Goal: Task Accomplishment & Management: Manage account settings

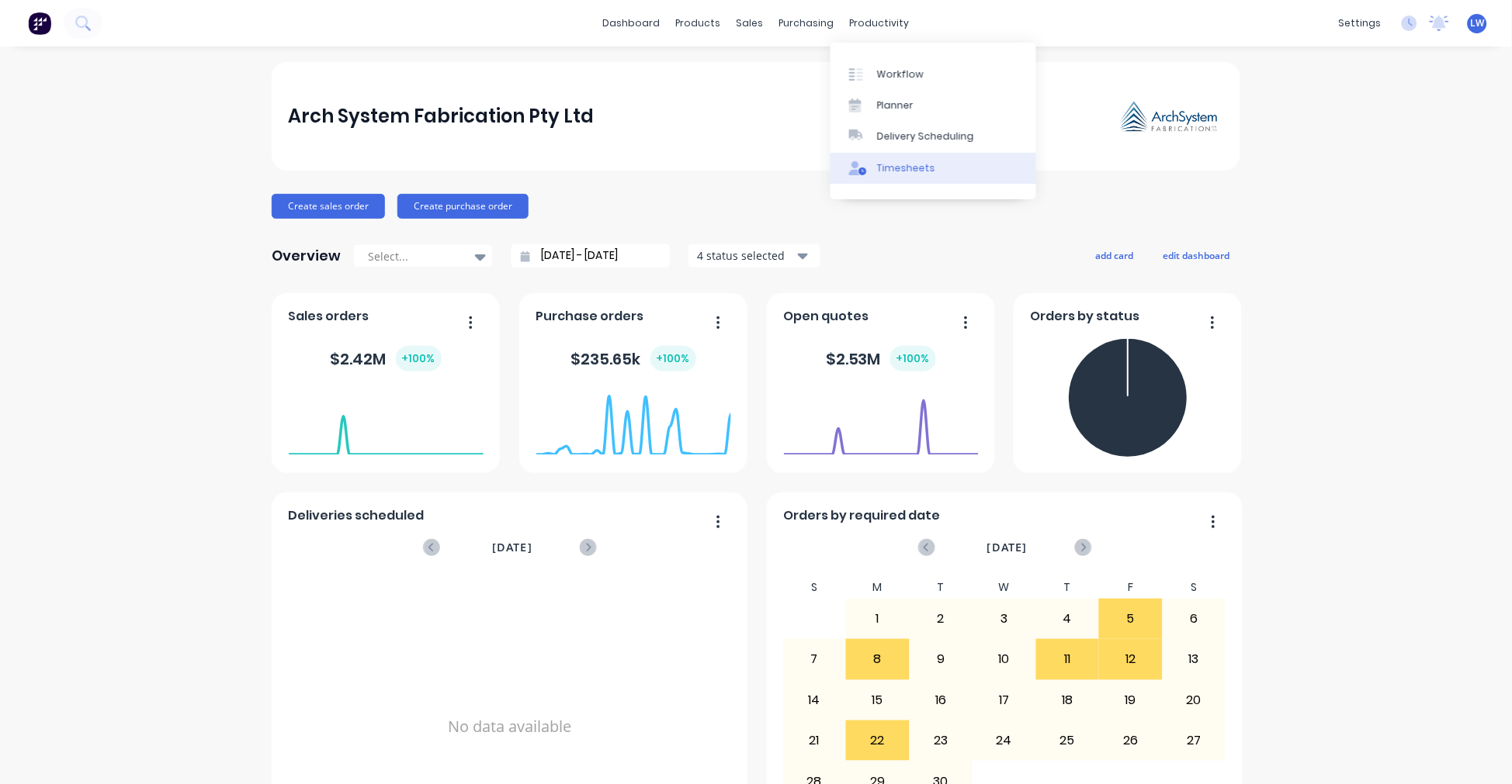
click at [877, 168] on div "Timesheets" at bounding box center [905, 168] width 58 height 14
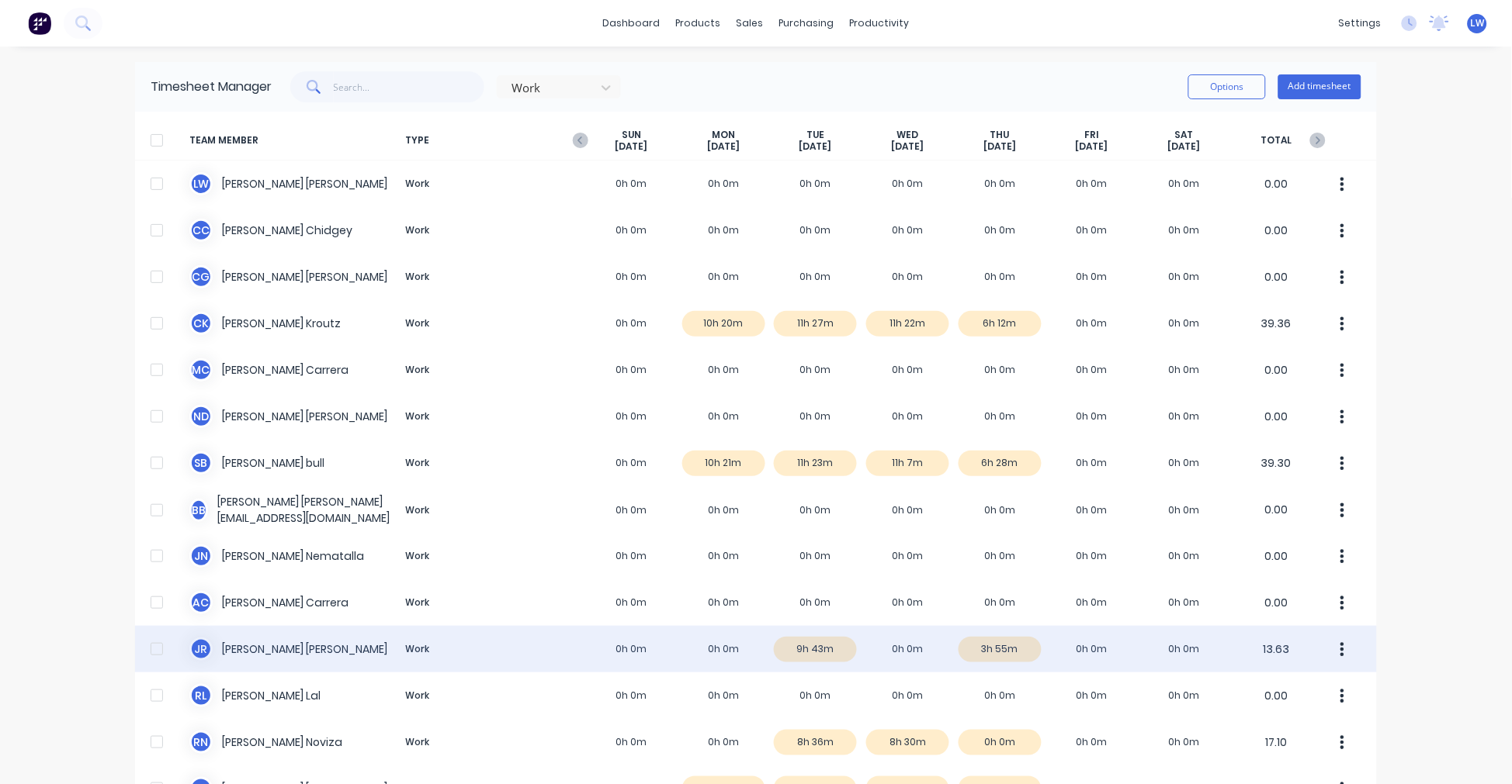
click at [1015, 649] on div "J R Joshua Roach Work 0h 0m 0h 0m 9h 43m 0h 0m 3h 55m 0h 0m 0h 0m 13.63" at bounding box center [756, 649] width 1242 height 47
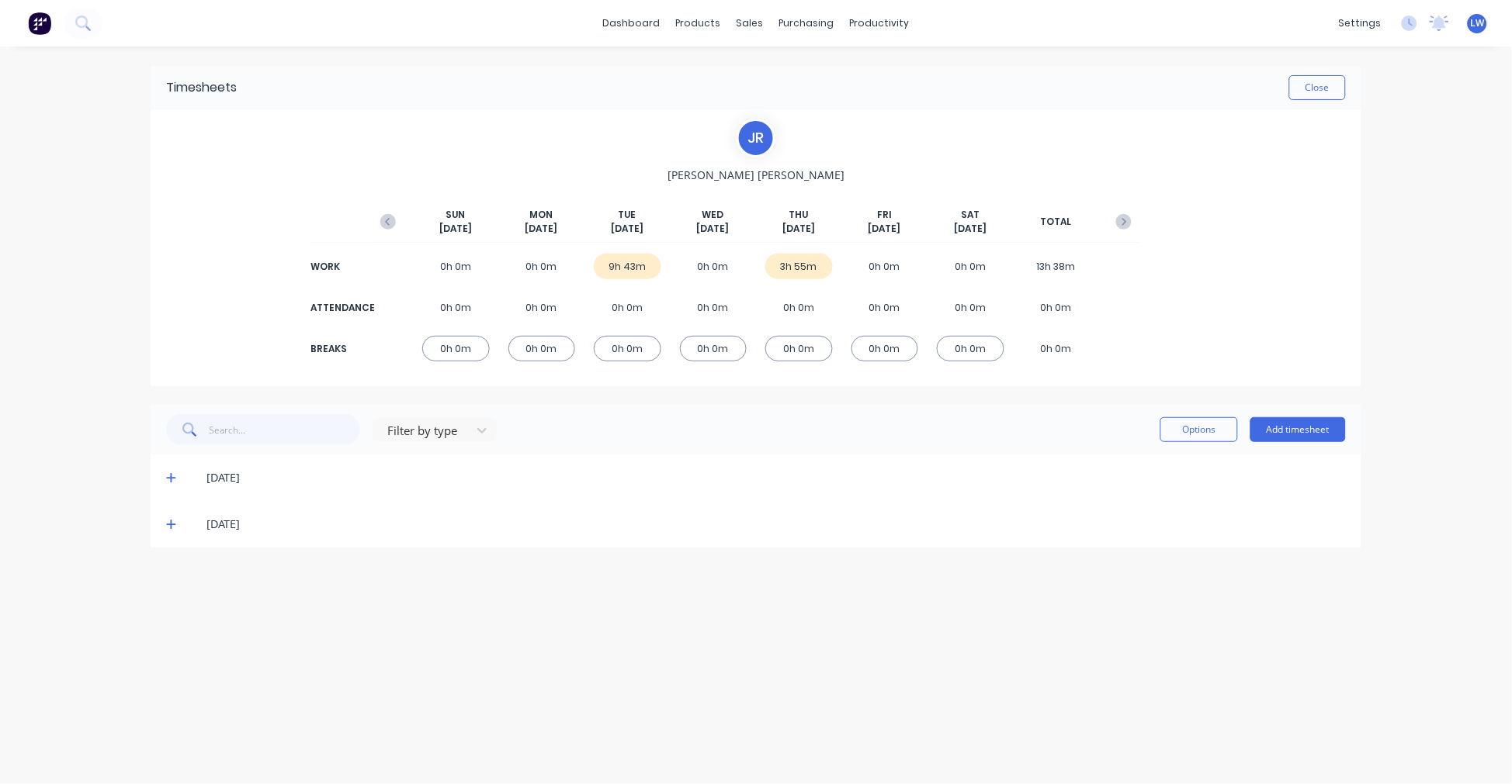
click at [809, 267] on div "3h 55m" at bounding box center [799, 266] width 68 height 26
click at [173, 524] on icon at bounding box center [171, 524] width 10 height 11
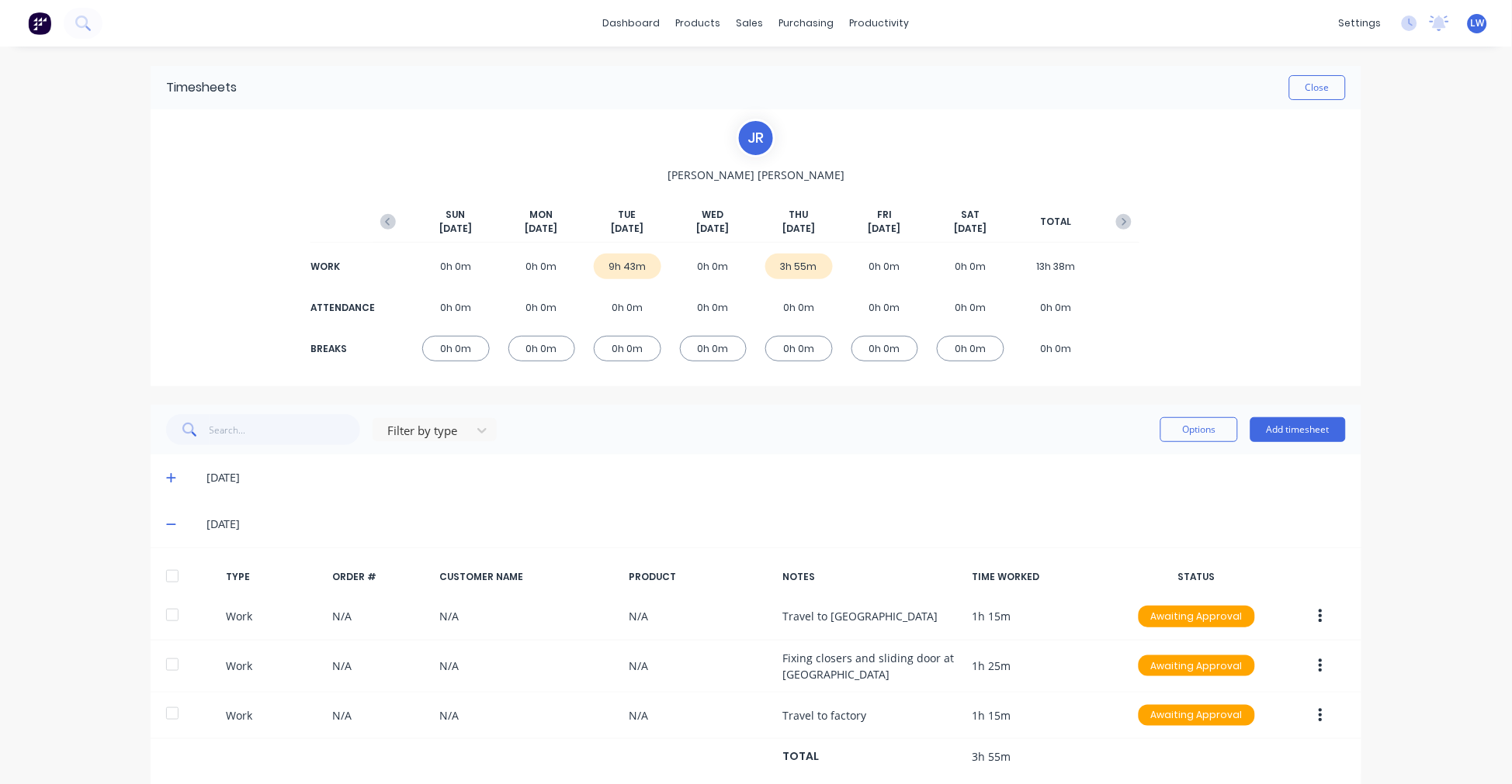
scroll to position [35, 0]
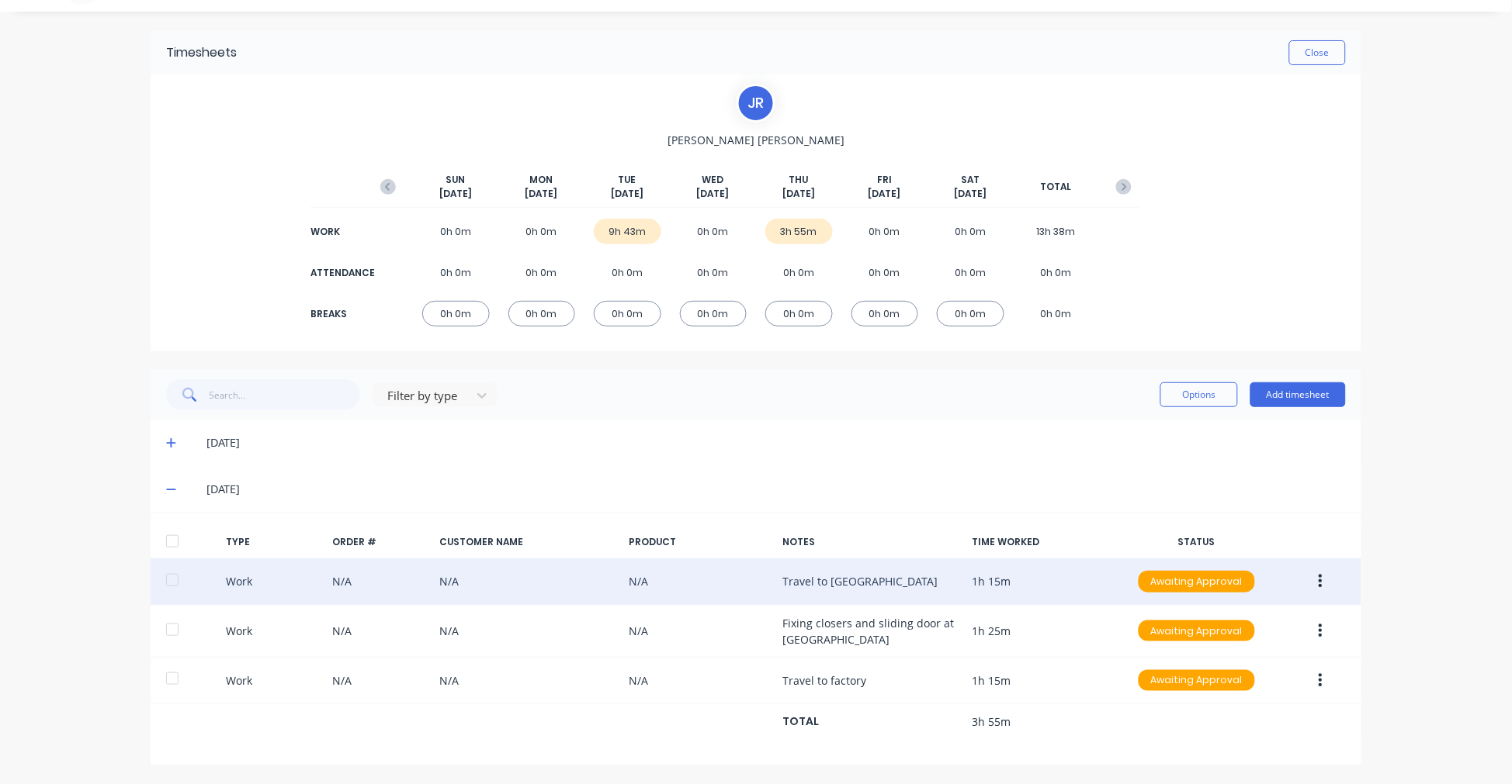
click at [797, 582] on div "Work N/A N/A N/A Travel to Corpus Christi 1h 15m Awaiting Approval" at bounding box center [756, 582] width 1211 height 47
click at [814, 575] on div "Work N/A N/A N/A Travel to Corpus Christi 1h 15m Awaiting Approval" at bounding box center [756, 582] width 1211 height 47
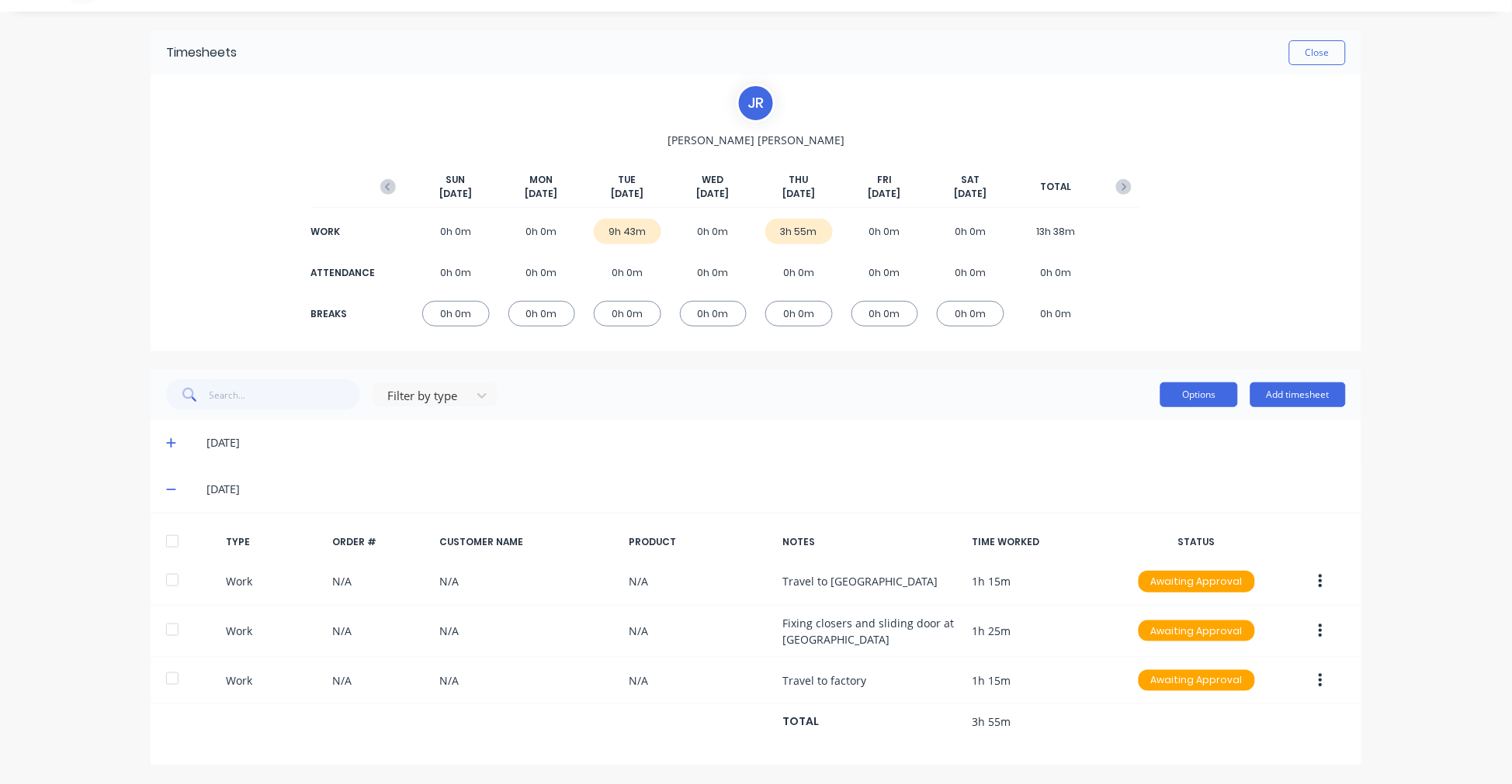
click at [1211, 397] on button "Options" at bounding box center [1199, 395] width 78 height 25
click at [992, 436] on div "09/09/25" at bounding box center [775, 443] width 1139 height 17
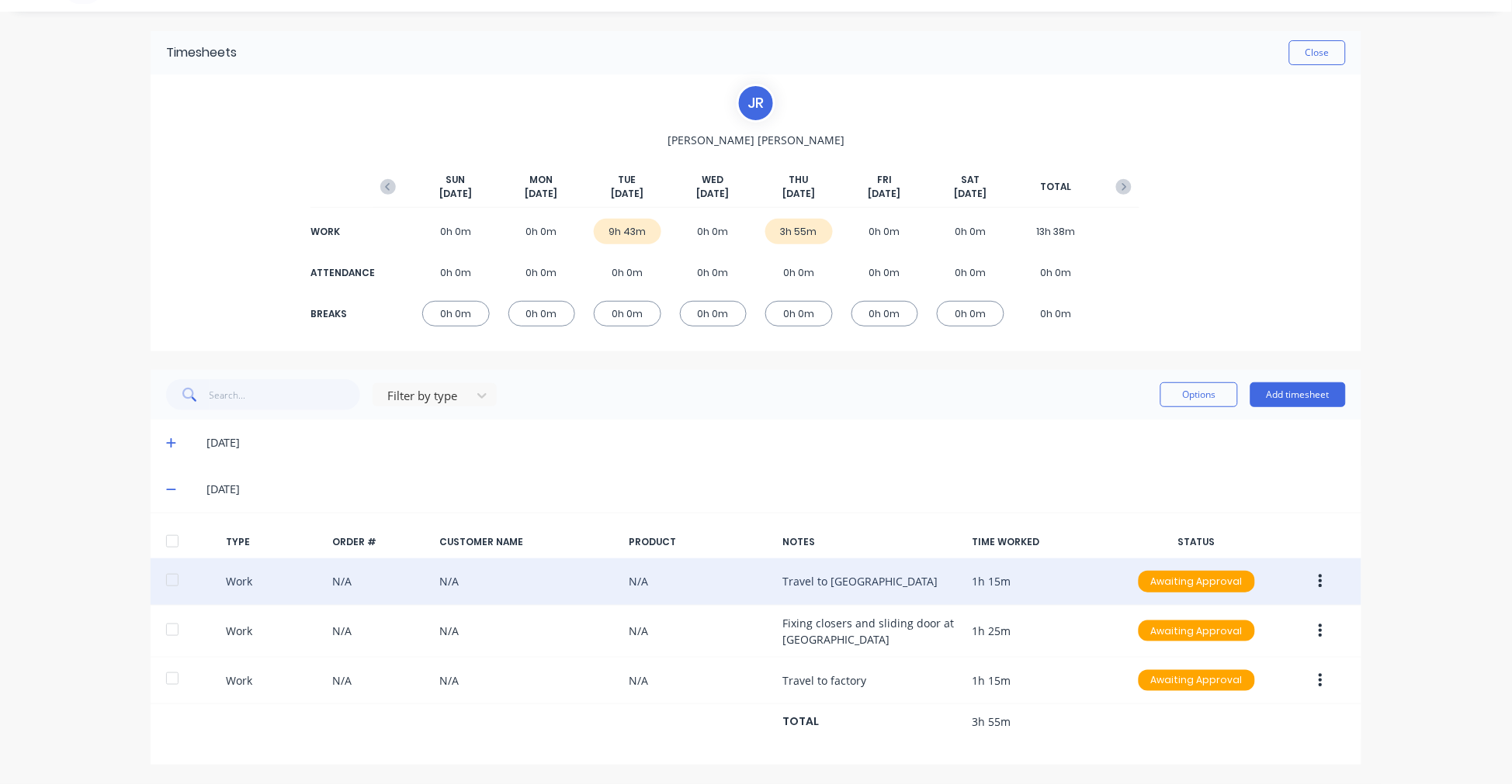
click at [1310, 578] on button "button" at bounding box center [1321, 581] width 37 height 28
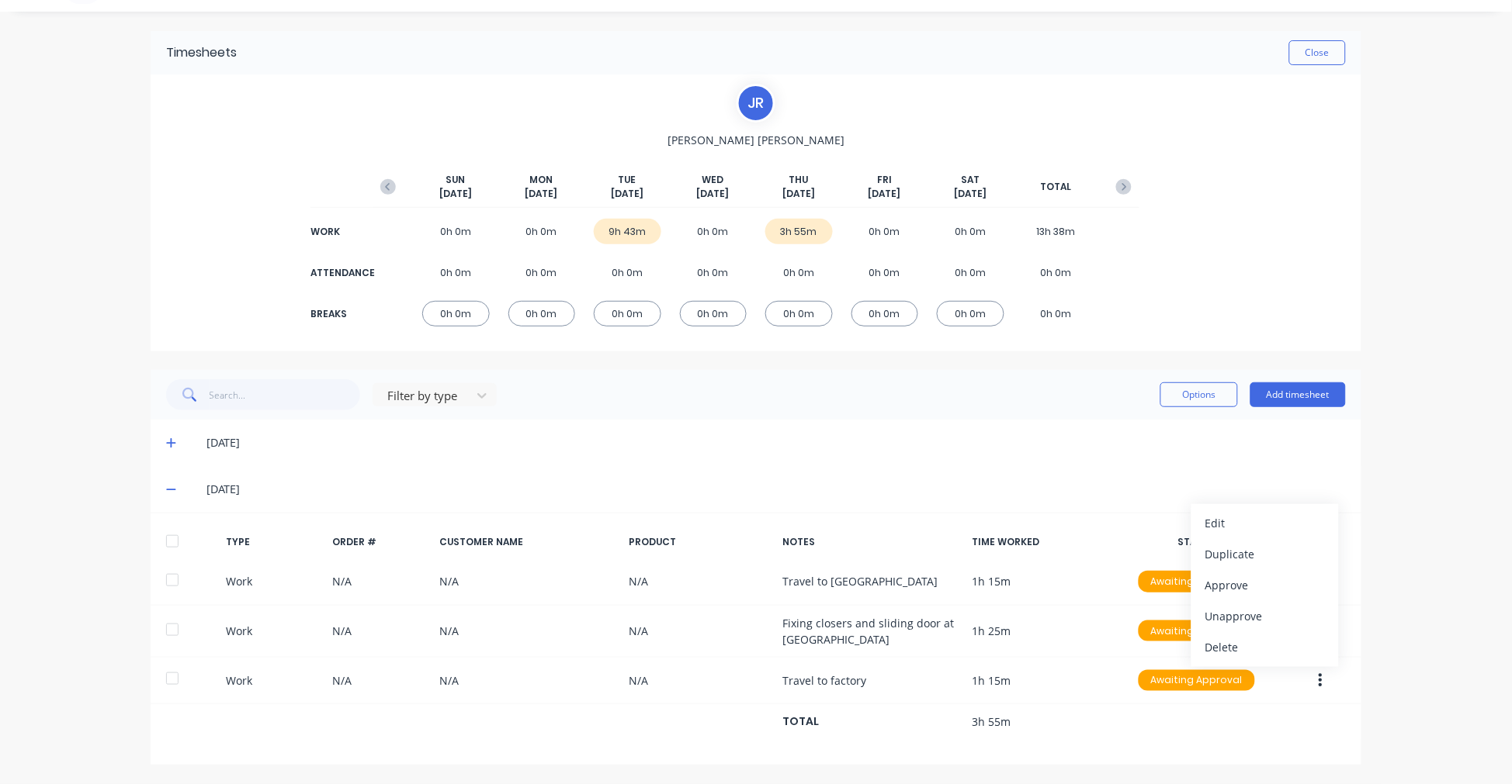
click at [1431, 560] on div "dashboard products sales purchasing productivity dashboard products Product Cat…" at bounding box center [756, 392] width 1512 height 784
click at [750, 416] on div "Filter by type Options Add timesheet" at bounding box center [756, 395] width 1211 height 49
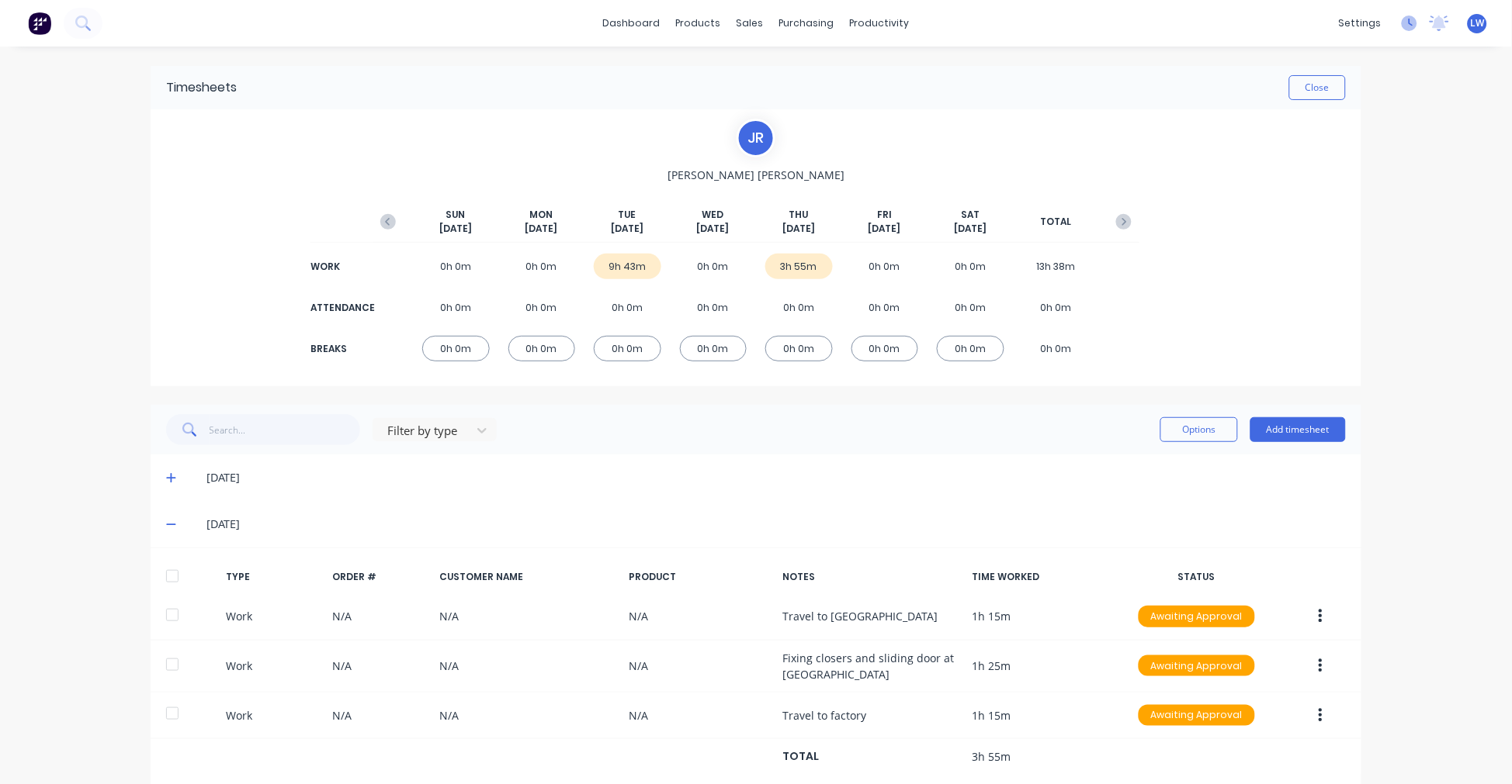
click at [1401, 27] on icon at bounding box center [1409, 23] width 16 height 16
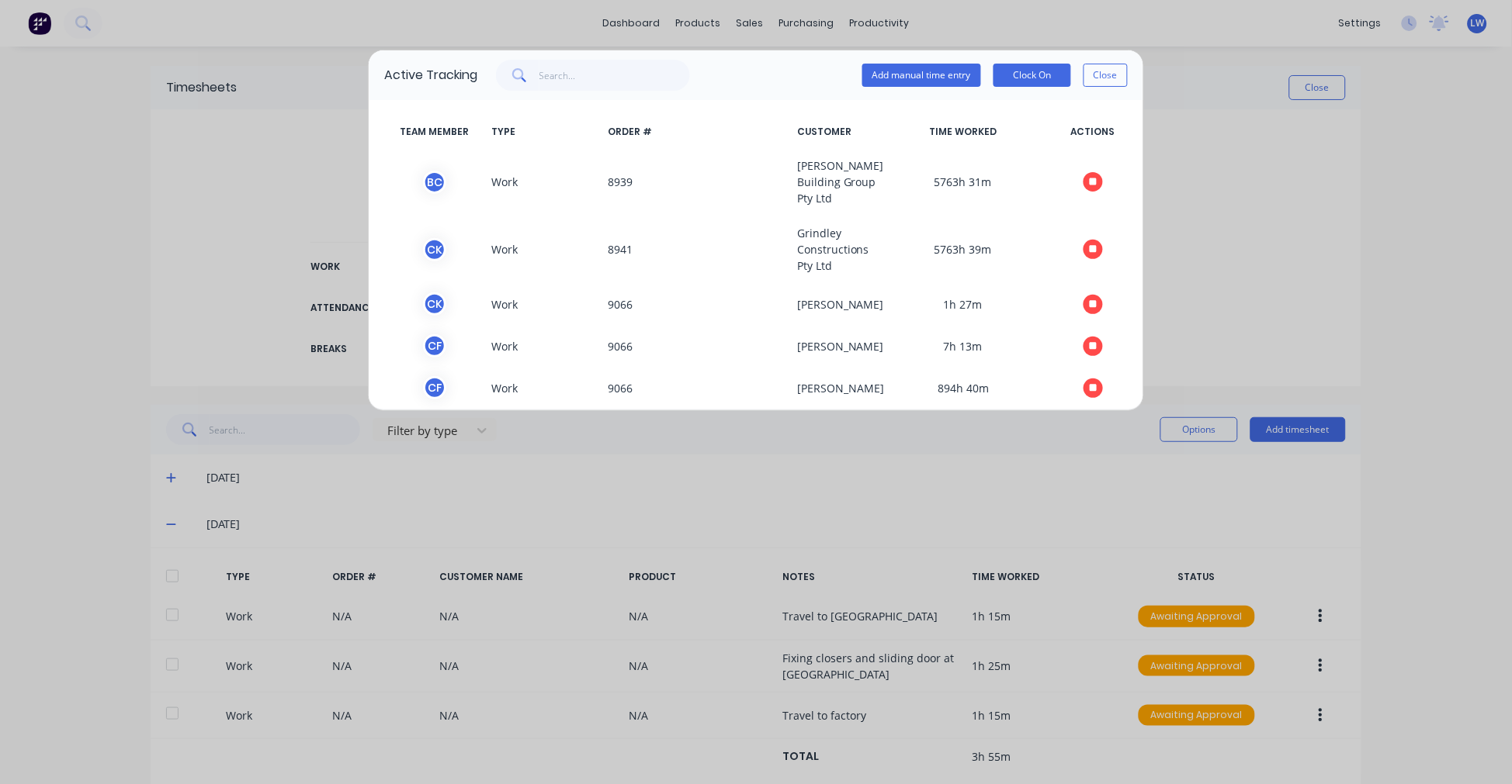
click at [1423, 18] on div "Active Tracking Add manual time entry Clock On Close TEAM MEMBER TYPE ORDER # C…" at bounding box center [756, 392] width 1512 height 784
click at [1114, 85] on button "Close" at bounding box center [1106, 75] width 44 height 23
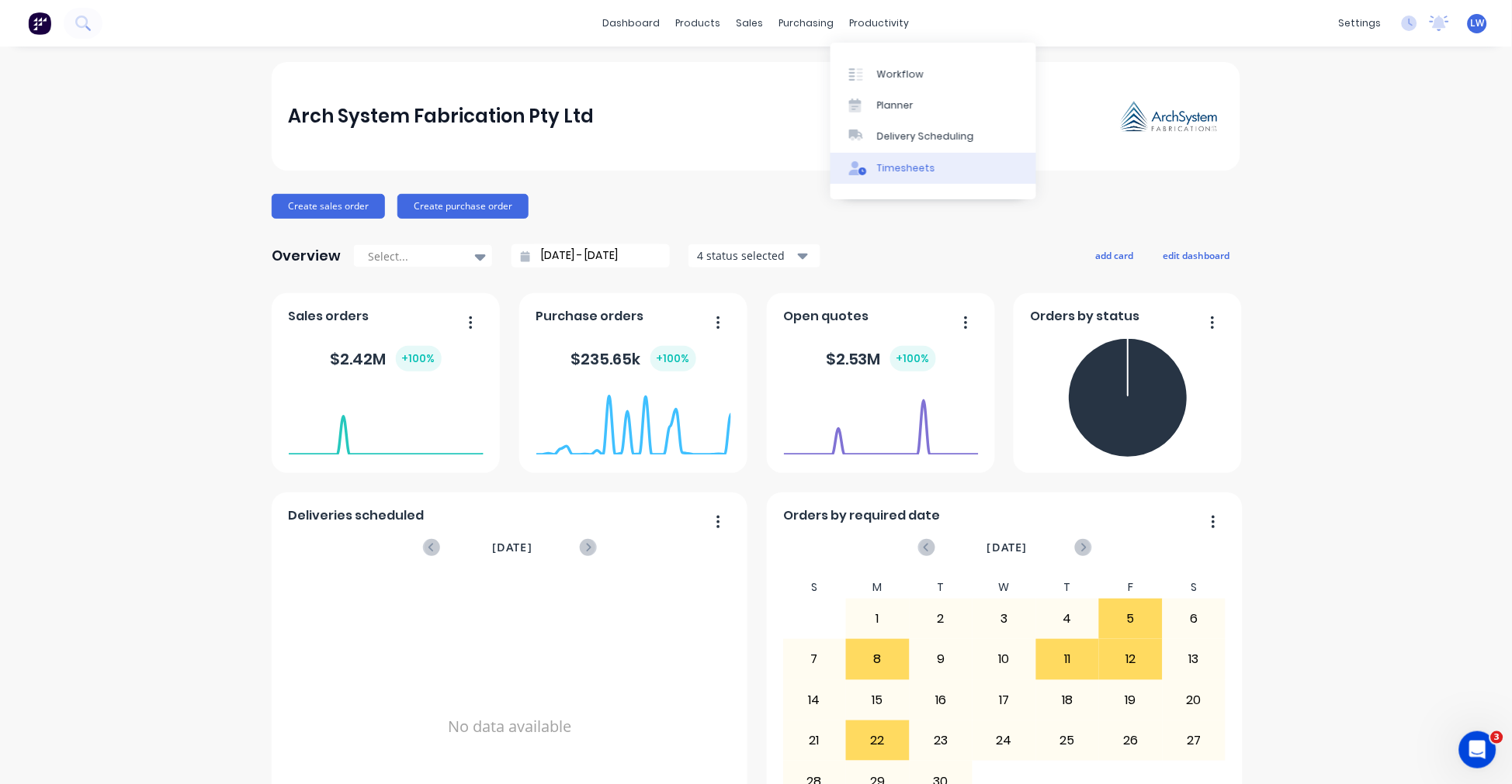
click at [889, 168] on div "Timesheets" at bounding box center [905, 168] width 58 height 14
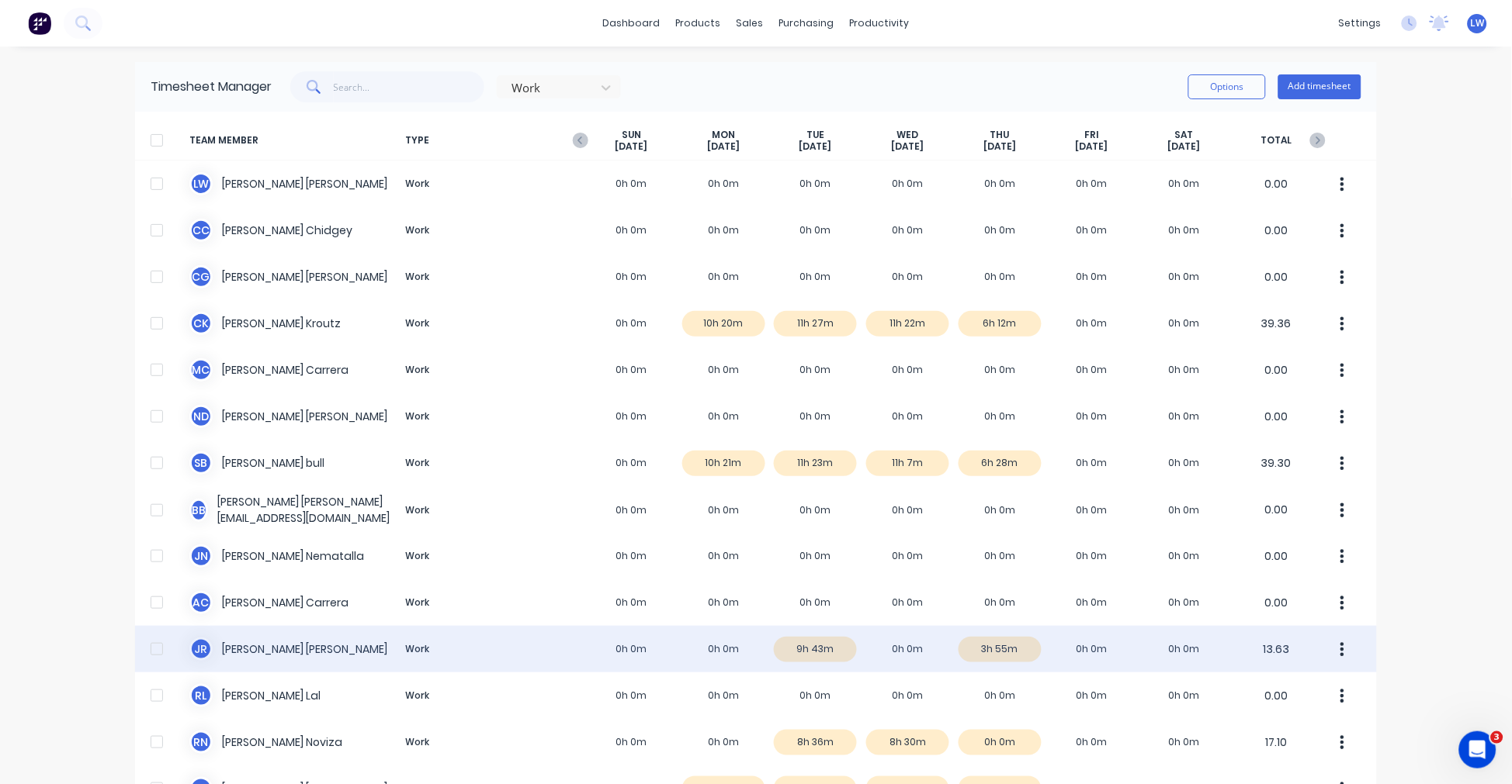
click at [145, 646] on div at bounding box center [157, 649] width 31 height 31
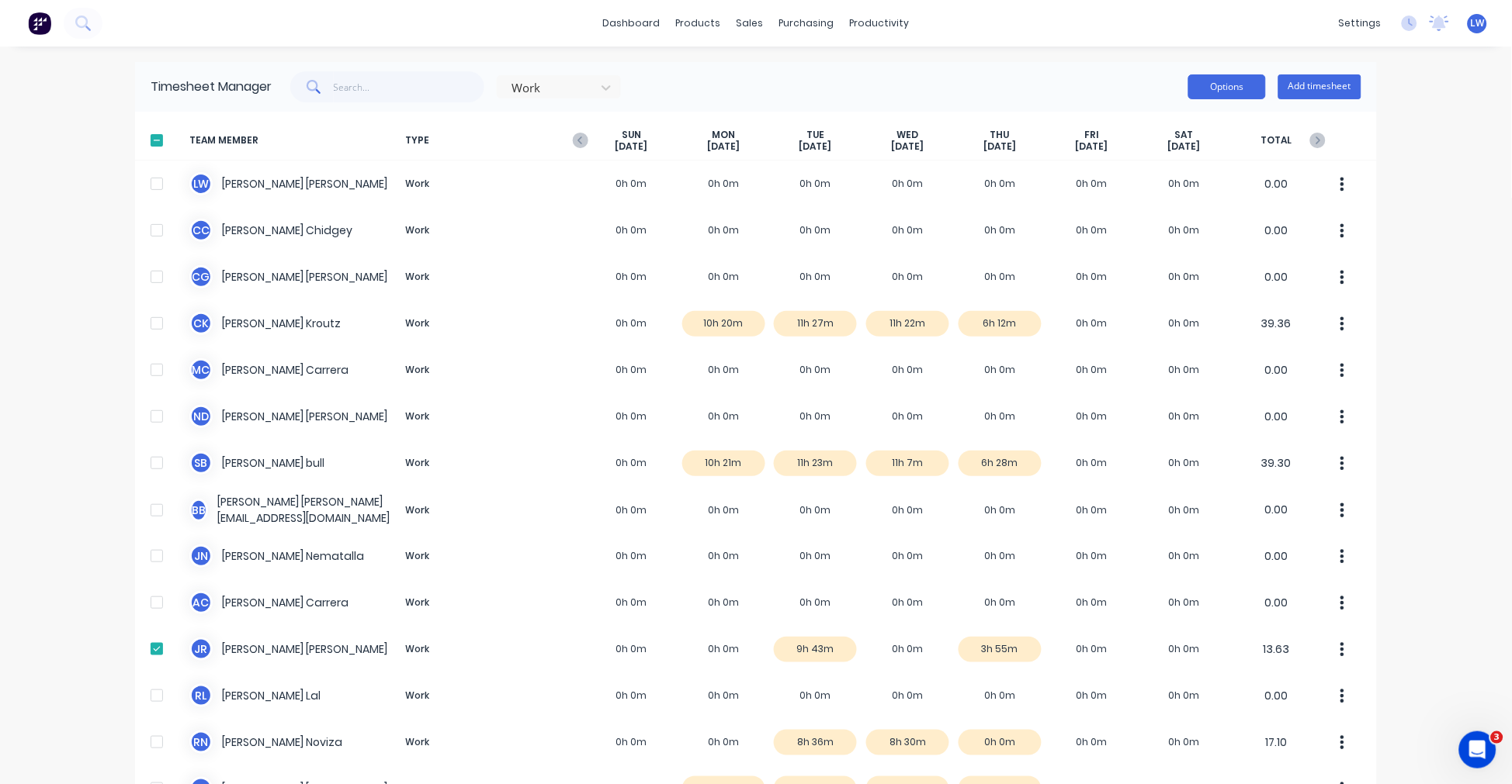
click at [1212, 83] on button "Options" at bounding box center [1227, 87] width 78 height 25
click at [1237, 95] on button "Options" at bounding box center [1227, 87] width 78 height 25
click at [1168, 186] on div "Download" at bounding box center [1192, 188] width 120 height 23
